Goal: Task Accomplishment & Management: Manage account settings

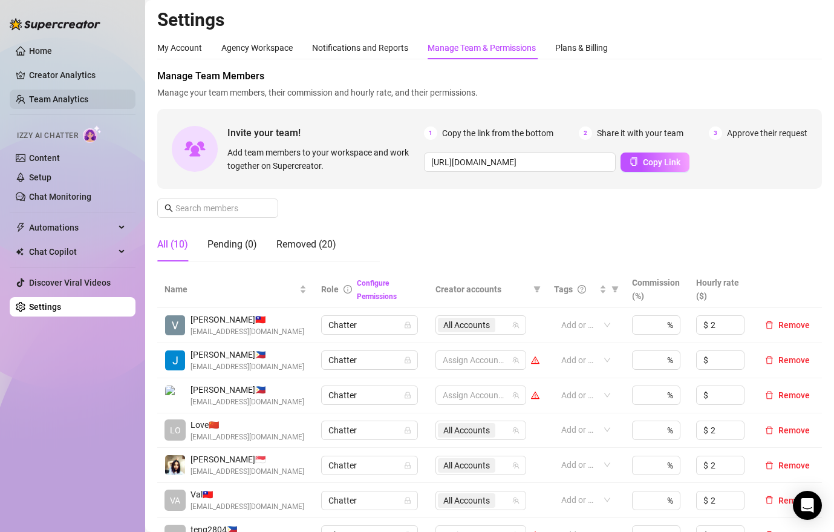
click at [54, 98] on link "Team Analytics" at bounding box center [58, 99] width 59 height 10
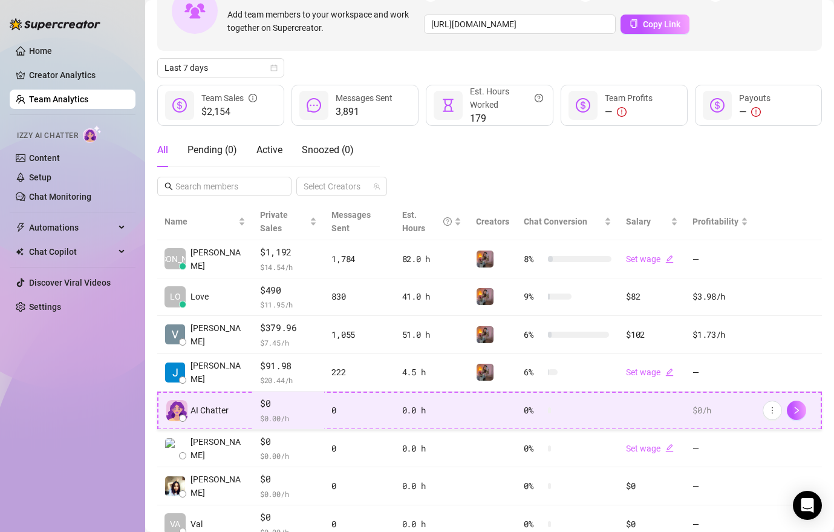
scroll to position [101, 0]
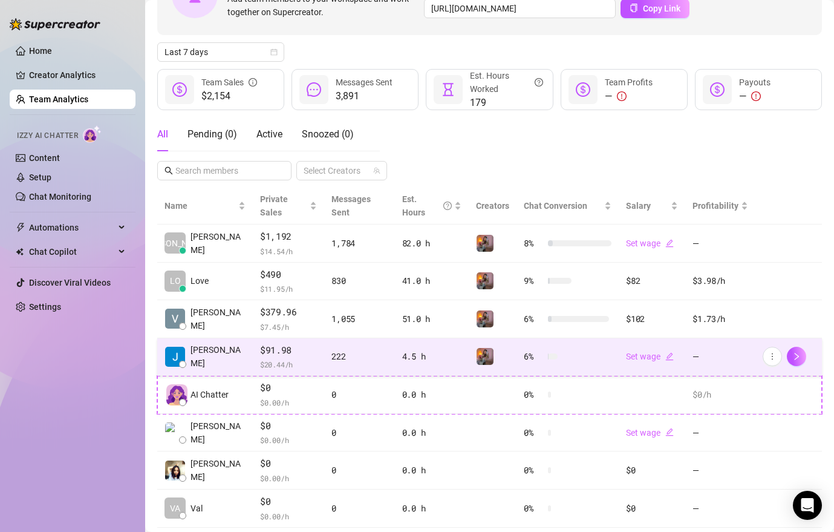
click at [313, 353] on td "$91.98 $ 20.44 /h" at bounding box center [288, 357] width 71 height 38
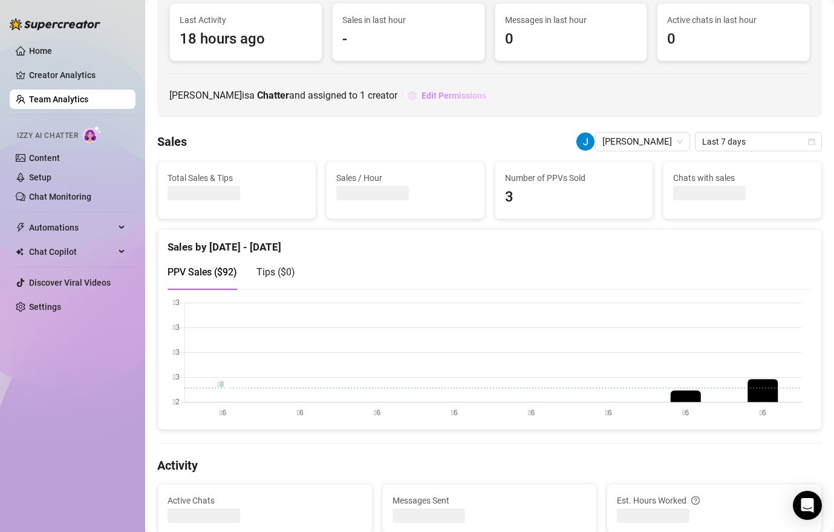
click at [459, 94] on span "Edit Permissions" at bounding box center [454, 96] width 65 height 10
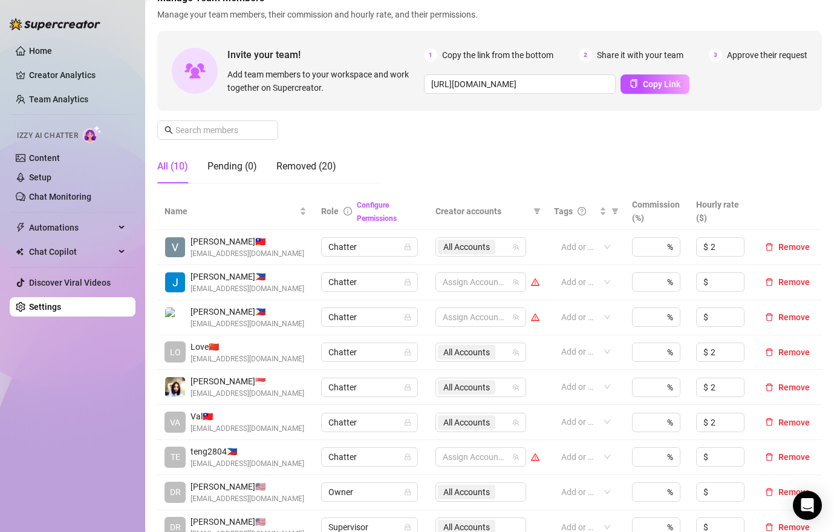
scroll to position [101, 0]
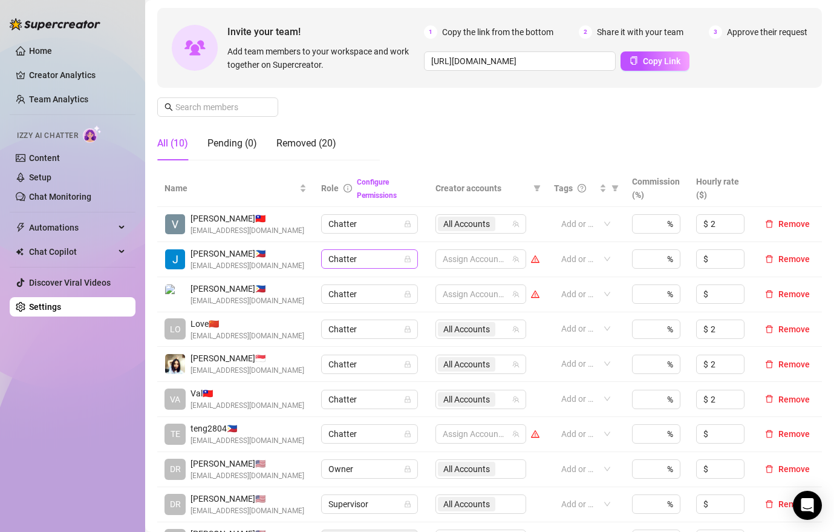
click at [375, 258] on span "Chatter" at bounding box center [369, 259] width 82 height 18
click at [377, 257] on span "Chatter" at bounding box center [369, 259] width 82 height 18
click at [783, 255] on span "Remove" at bounding box center [793, 259] width 31 height 10
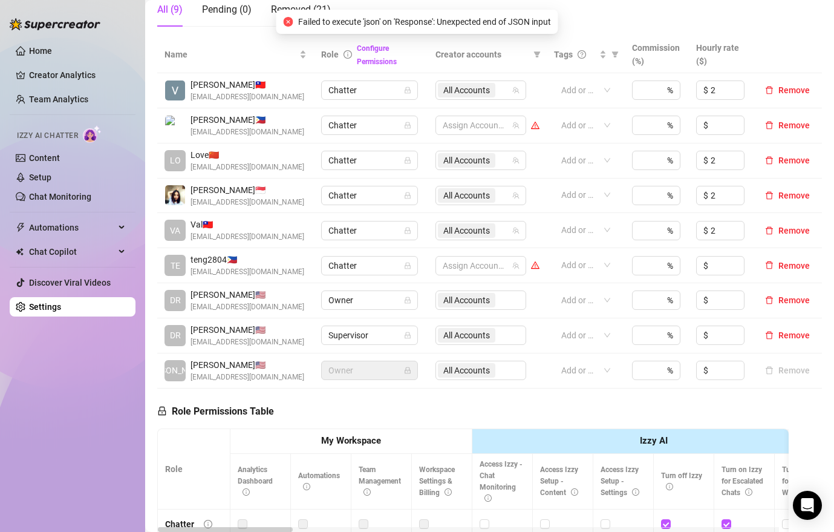
scroll to position [242, 0]
